Goal: Task Accomplishment & Management: Manage account settings

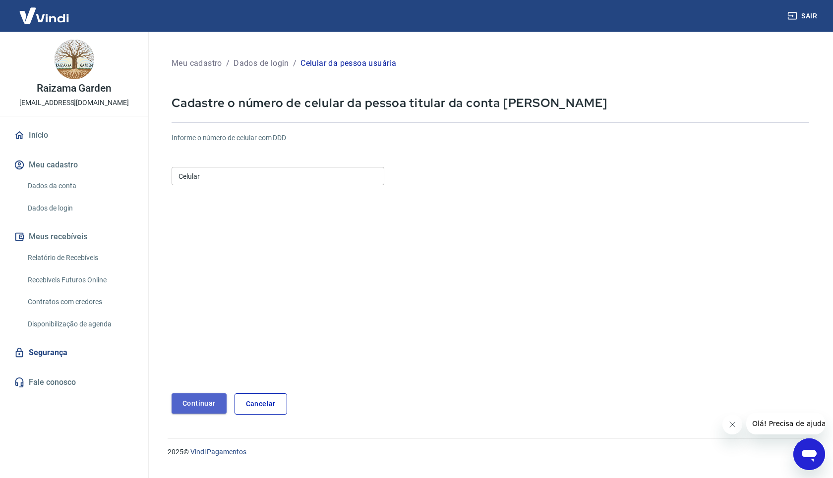
click at [193, 406] on button "Continuar" at bounding box center [199, 404] width 55 height 20
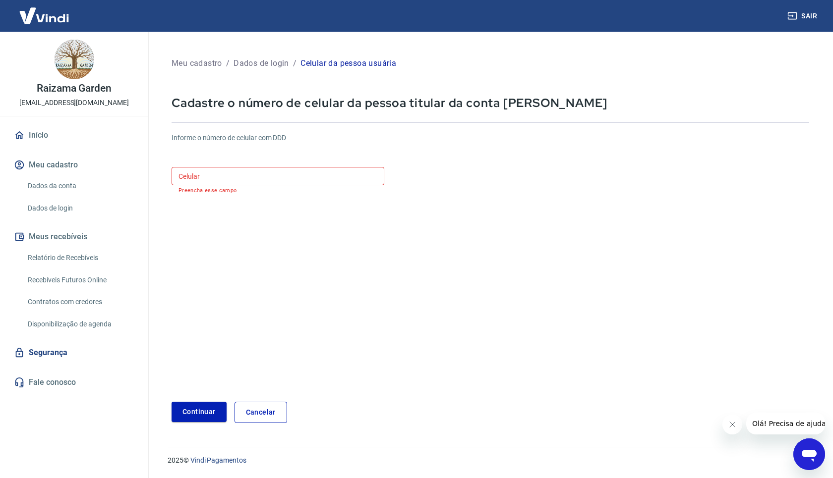
click at [253, 178] on input "Celular" at bounding box center [278, 176] width 213 height 18
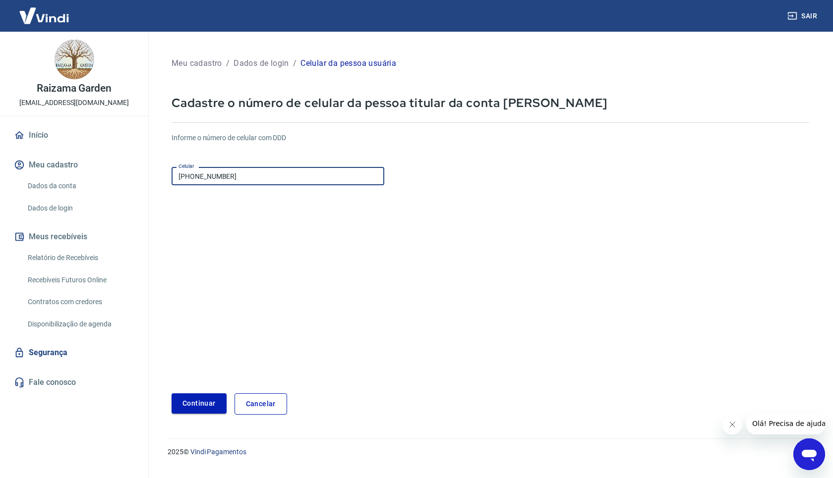
type input "[PHONE_NUMBER]"
click at [216, 400] on button "Continuar" at bounding box center [199, 404] width 55 height 20
click at [217, 399] on button "Continuar" at bounding box center [199, 404] width 55 height 20
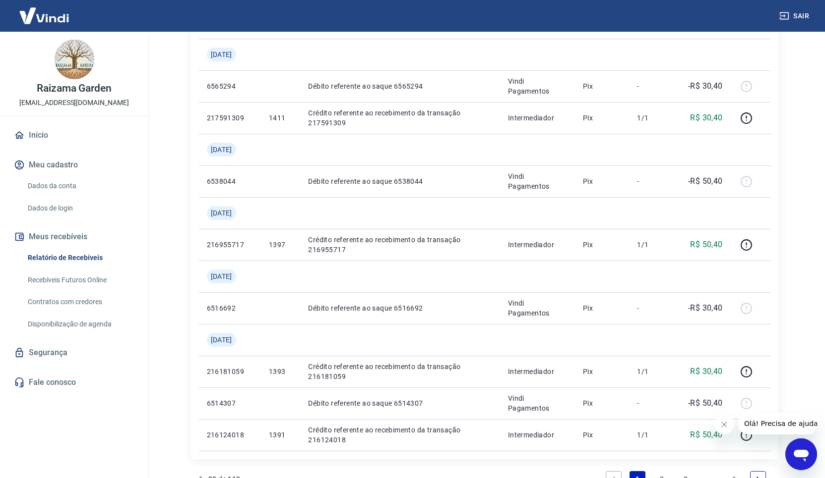
scroll to position [903, 0]
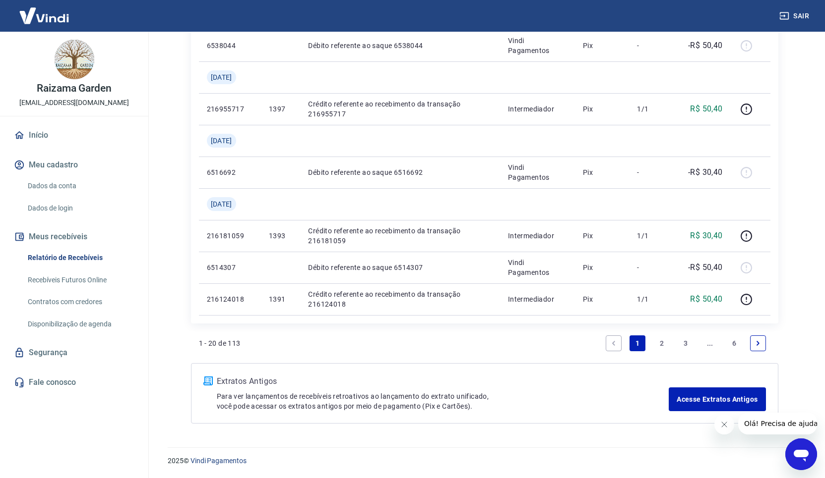
click at [736, 342] on link "6" at bounding box center [734, 344] width 16 height 16
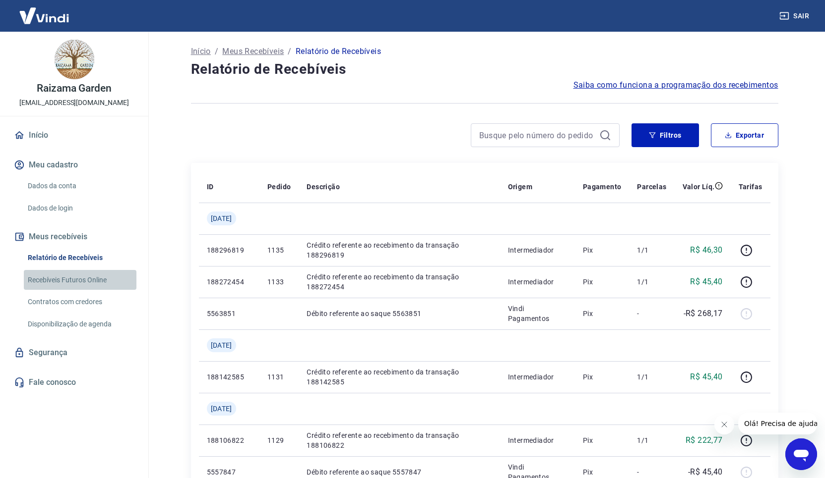
click at [94, 280] on link "Recebíveis Futuros Online" at bounding box center [80, 280] width 113 height 20
click at [63, 69] on img at bounding box center [75, 60] width 40 height 40
